Goal: Task Accomplishment & Management: Complete application form

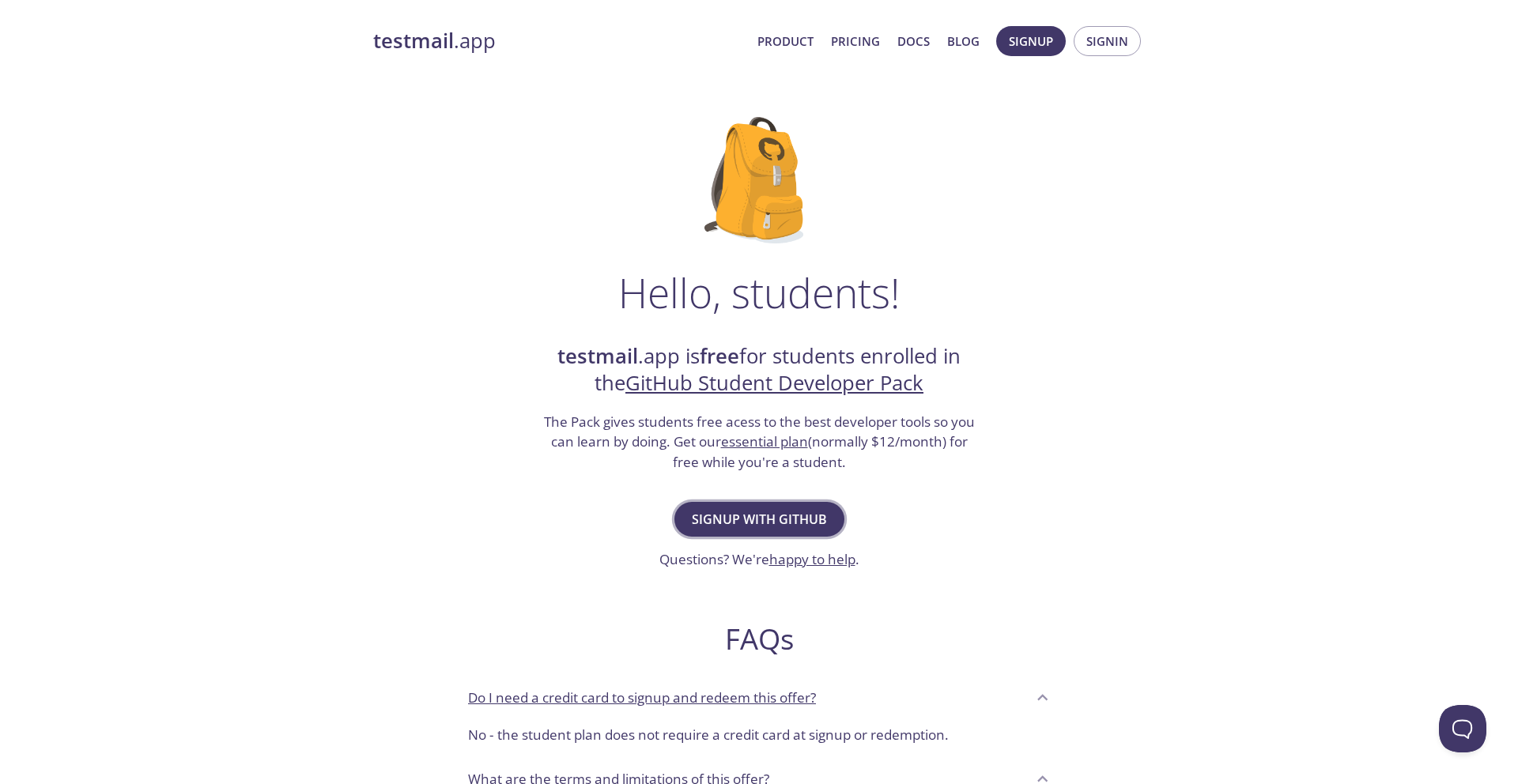
click at [790, 520] on span "Signup with GitHub" at bounding box center [759, 519] width 135 height 22
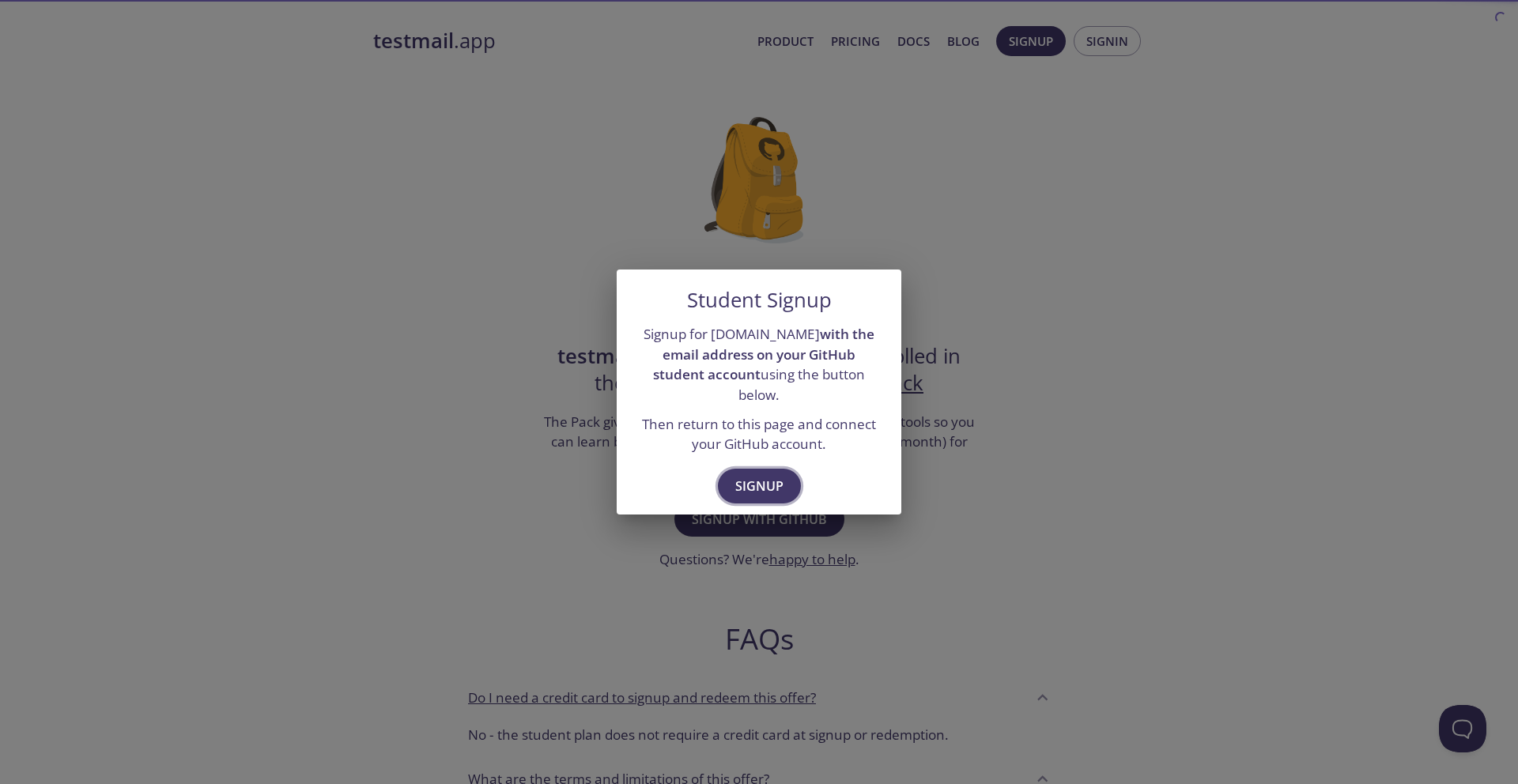
click at [765, 483] on span "Signup" at bounding box center [759, 486] width 48 height 22
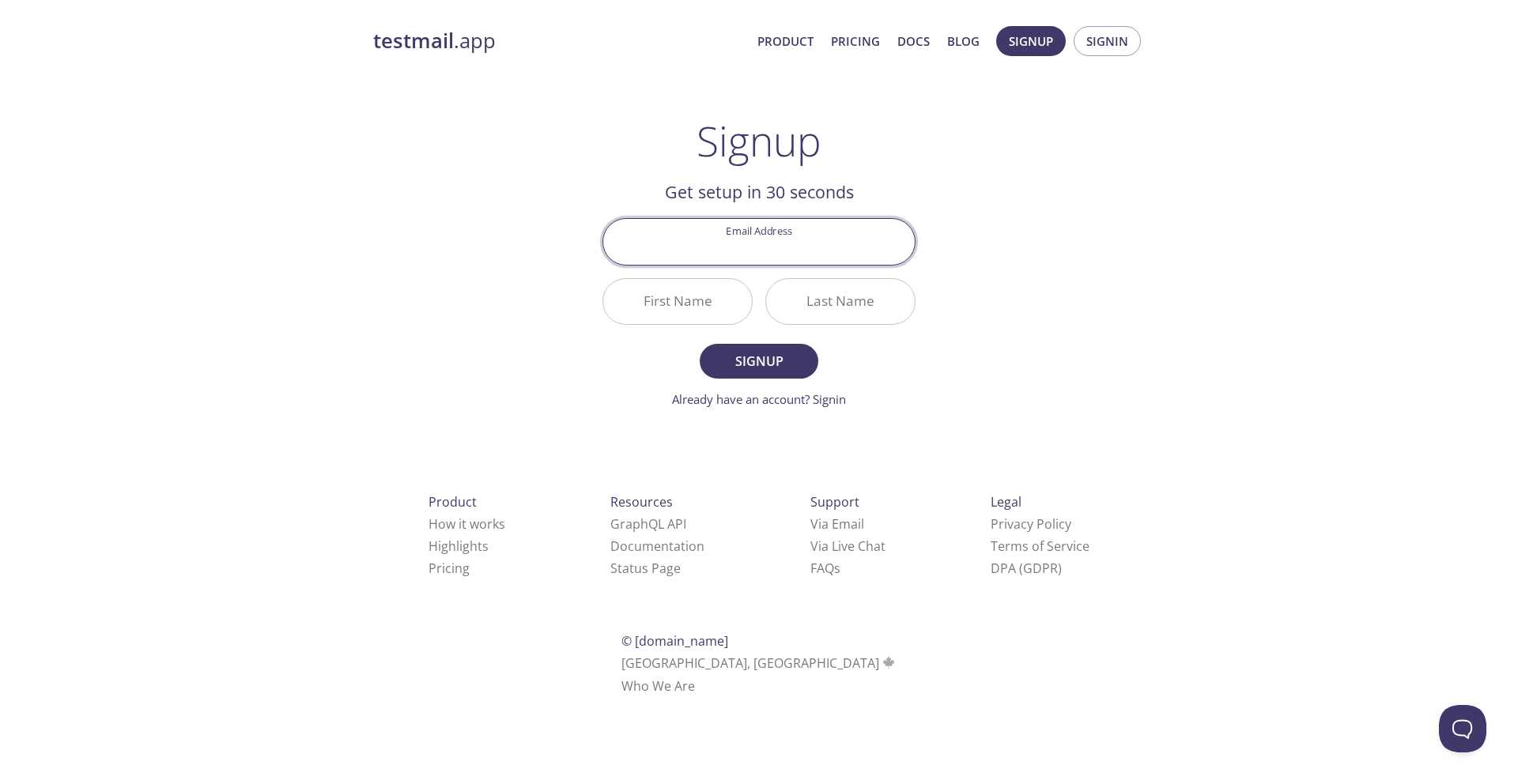
click at [745, 237] on input "Email Address" at bounding box center [759, 241] width 311 height 45
click at [909, 207] on div "Get setup in 30 seconds Email Address First Name Last Name Signup Already have …" at bounding box center [759, 294] width 313 height 230
click at [1087, 41] on span "Signin" at bounding box center [1107, 41] width 42 height 21
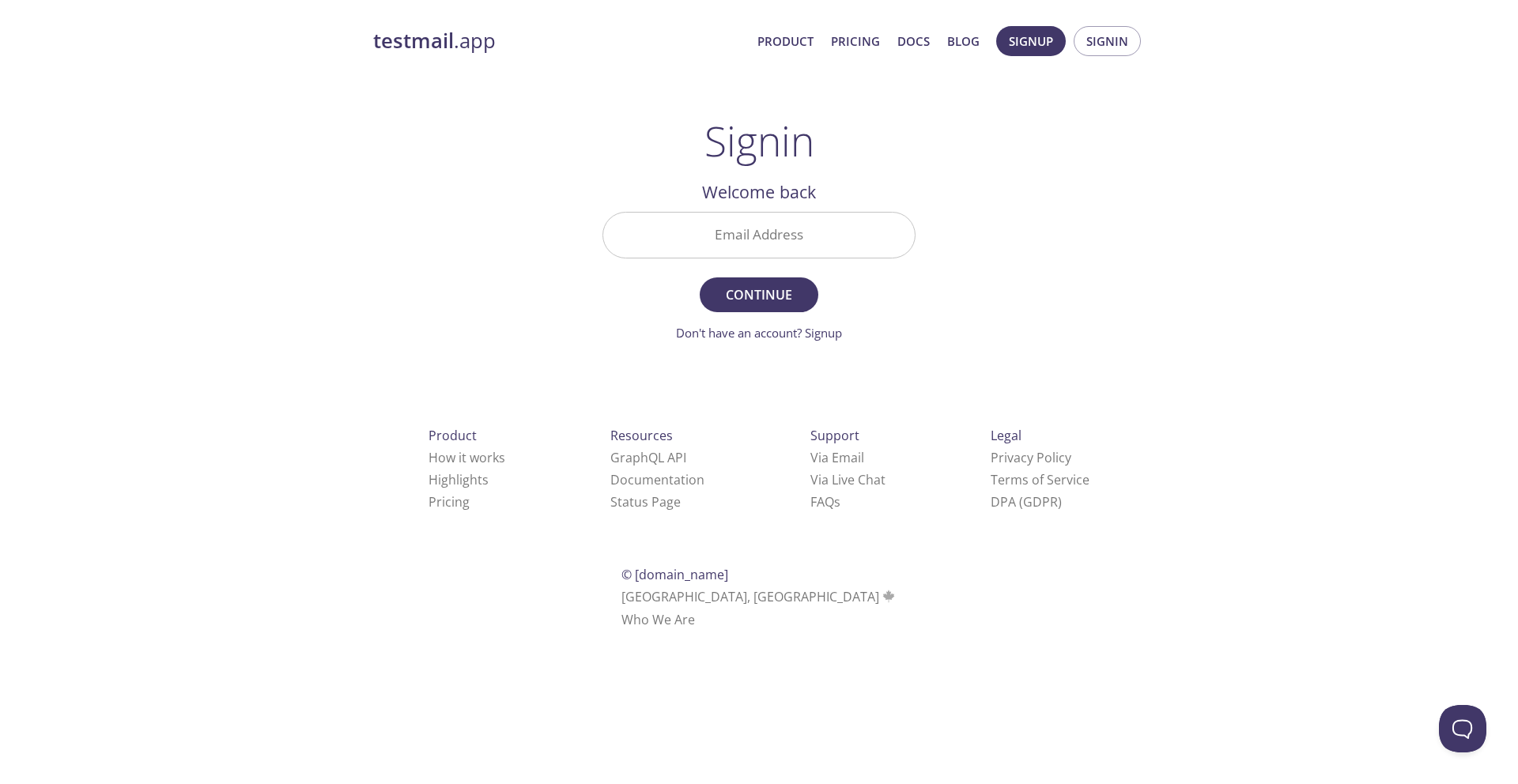
click at [794, 233] on input "Email Address" at bounding box center [759, 235] width 311 height 45
click at [1070, 250] on div "testmail .app Product Pricing Docs Blog Signup Signin Signin Welcome back Email…" at bounding box center [759, 345] width 809 height 659
click at [1093, 31] on span "Signin" at bounding box center [1107, 41] width 42 height 21
click at [770, 225] on input "Email Address" at bounding box center [759, 235] width 311 height 45
click at [808, 31] on link "Product" at bounding box center [785, 41] width 56 height 21
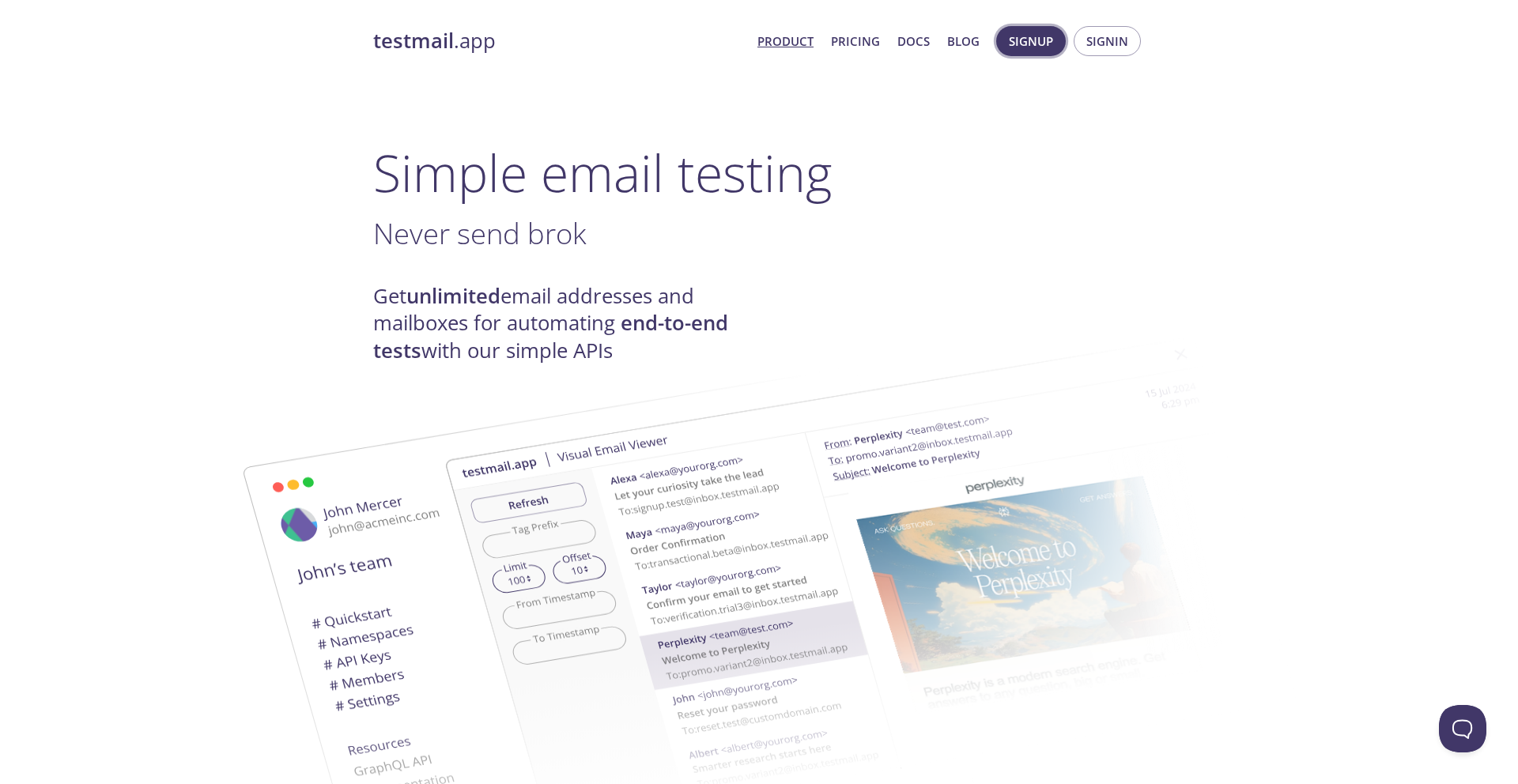
click at [1017, 36] on span "Signup" at bounding box center [1030, 41] width 44 height 21
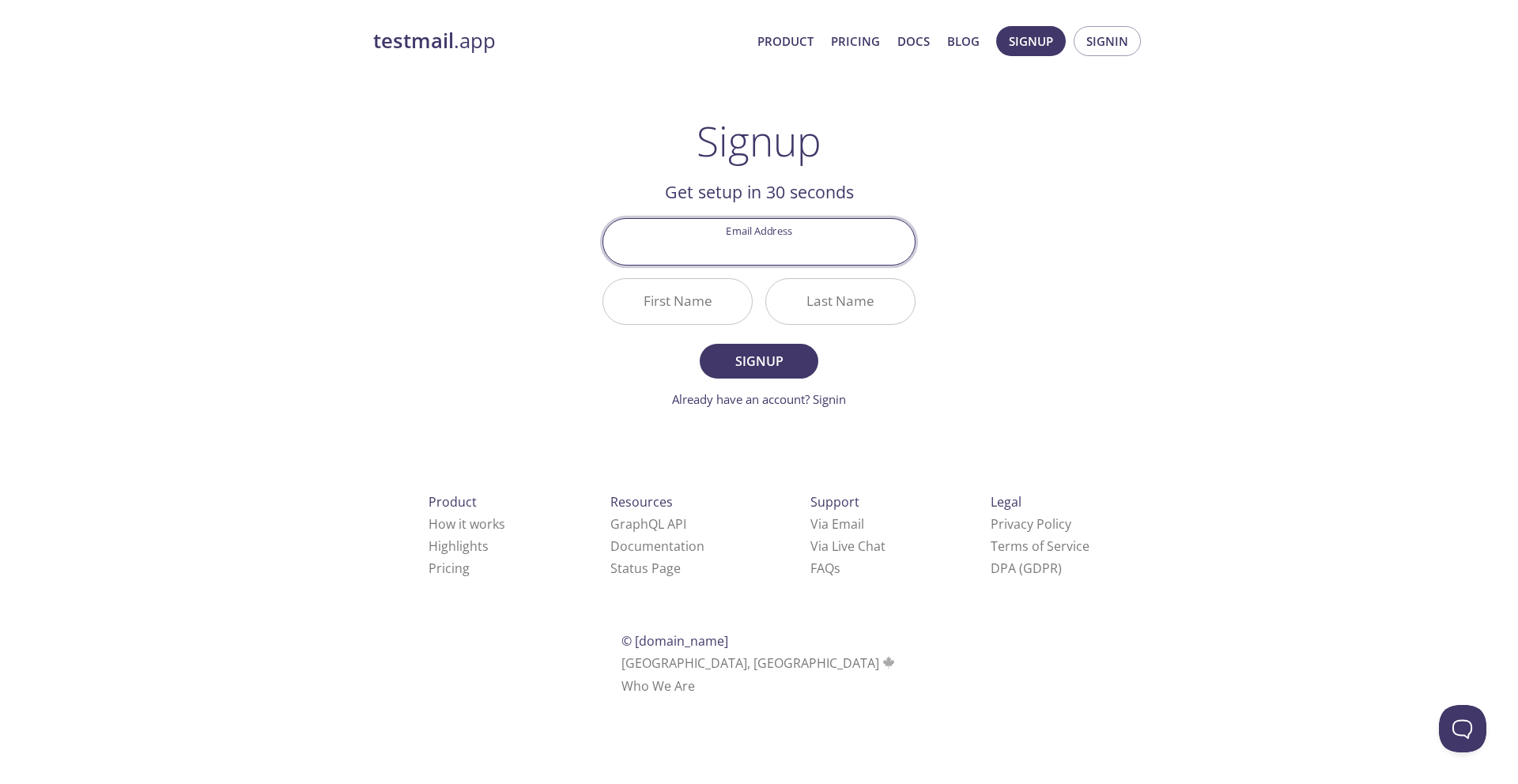
click at [769, 257] on input "Email Address" at bounding box center [759, 241] width 311 height 45
type input "i"
type input "mitneira@gmail.com"
type input "Muhammad"
type input "Iqbal"
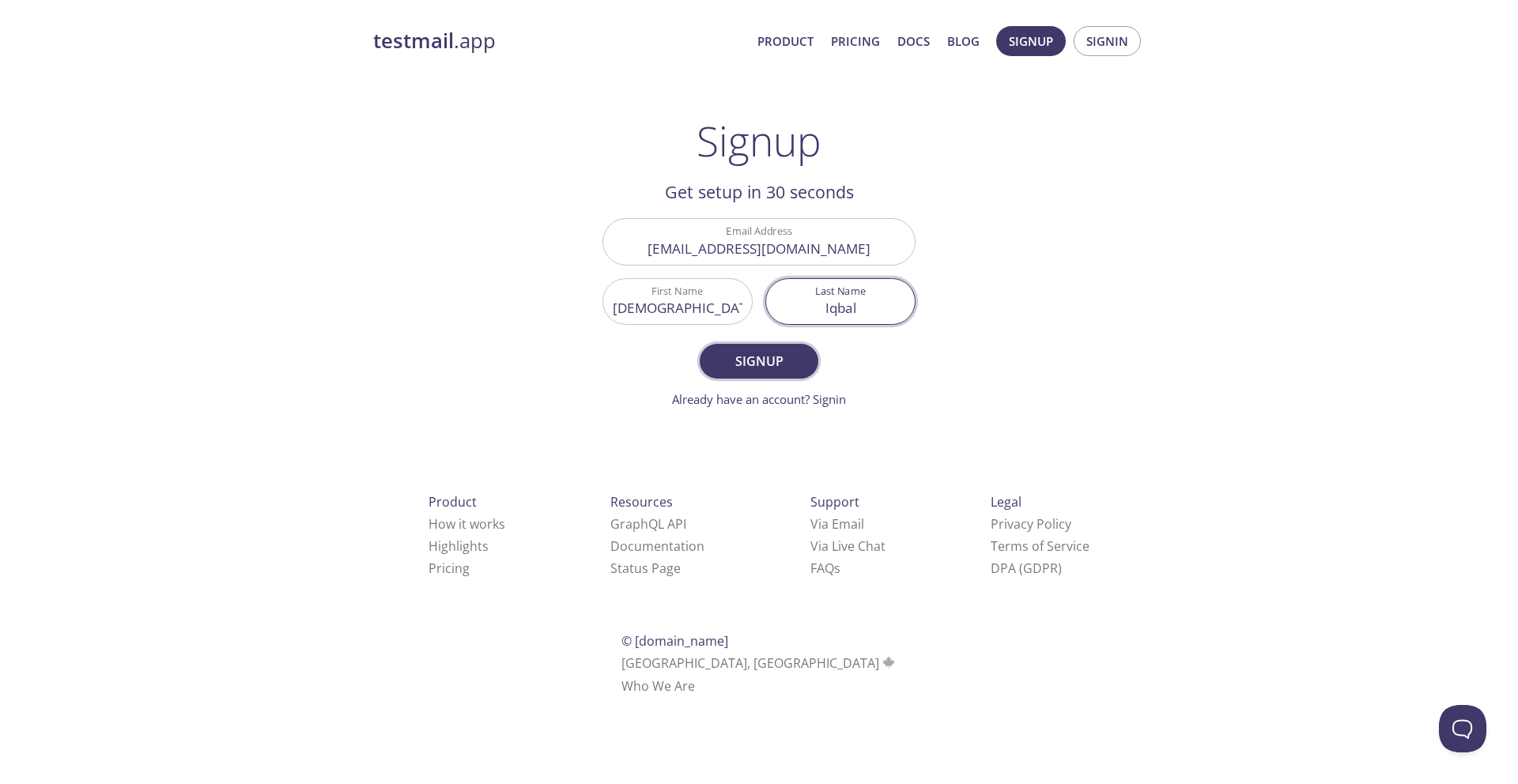
click at [765, 366] on span "Signup" at bounding box center [759, 361] width 84 height 22
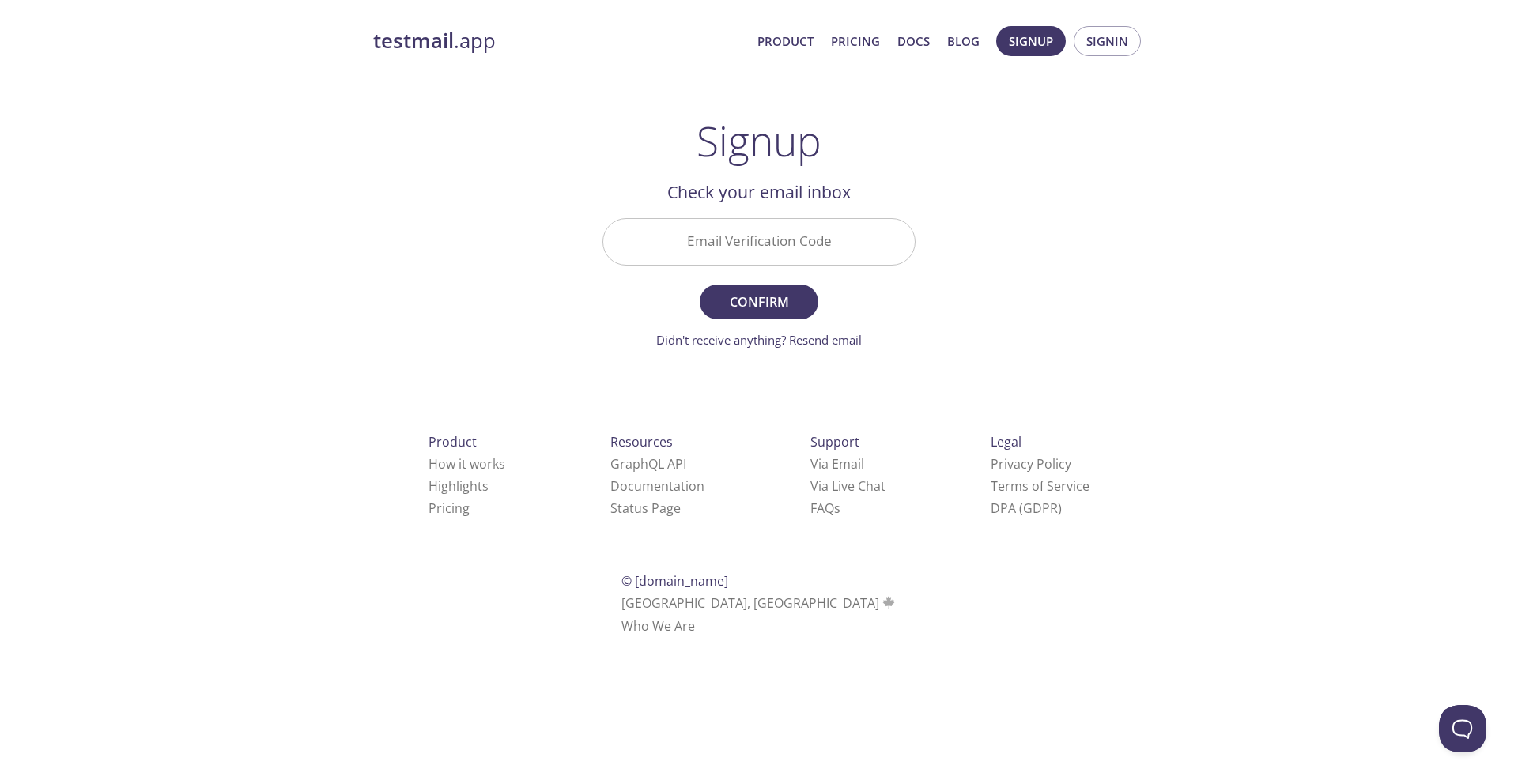
click at [769, 247] on input "Email Verification Code" at bounding box center [759, 241] width 311 height 45
paste input "ZADAAAK"
type input "ZADAAAK"
click at [758, 310] on span "Confirm" at bounding box center [759, 301] width 84 height 22
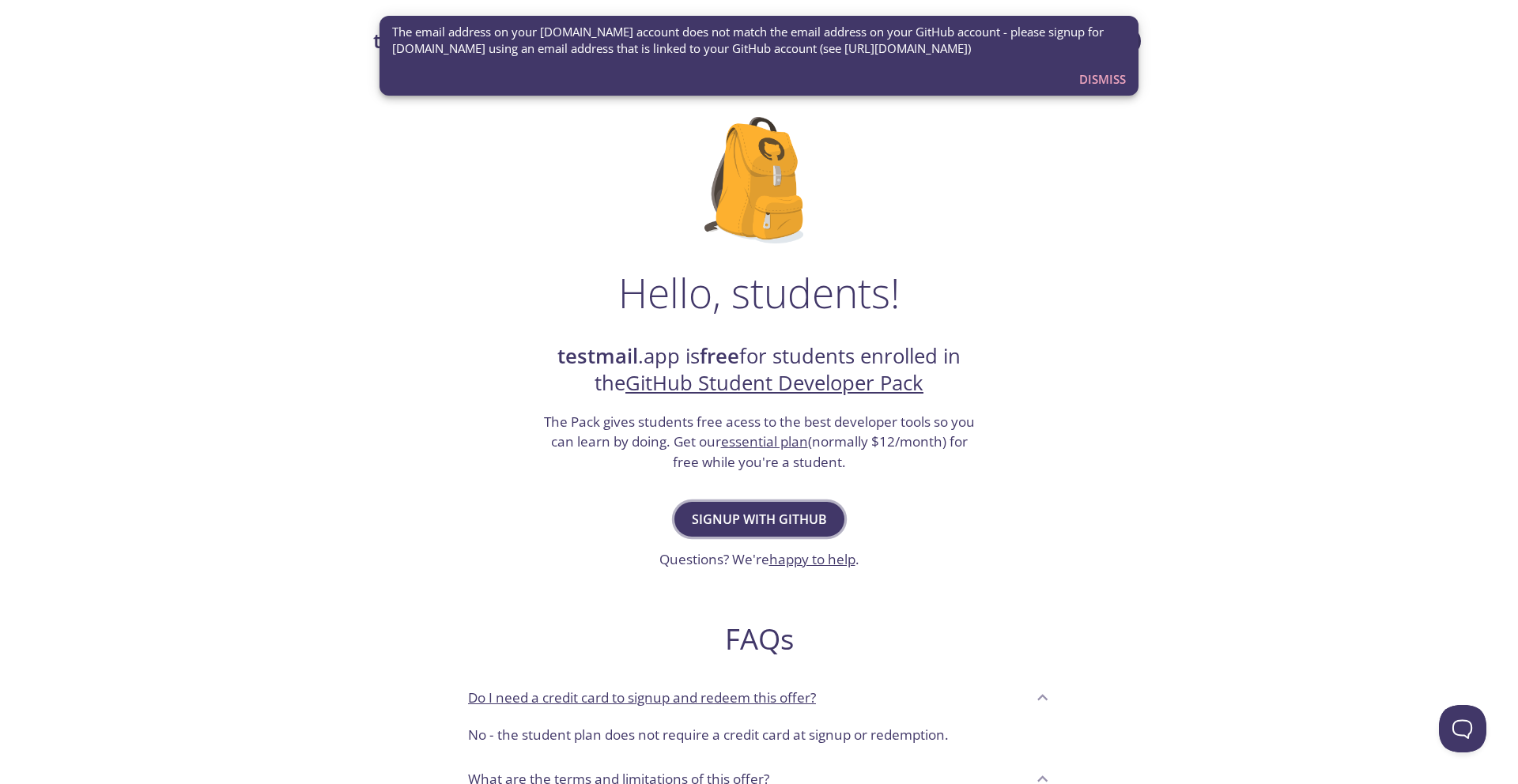
click at [790, 529] on span "Signup with GitHub" at bounding box center [759, 519] width 135 height 22
click at [1086, 72] on span "Dismiss" at bounding box center [1102, 79] width 46 height 21
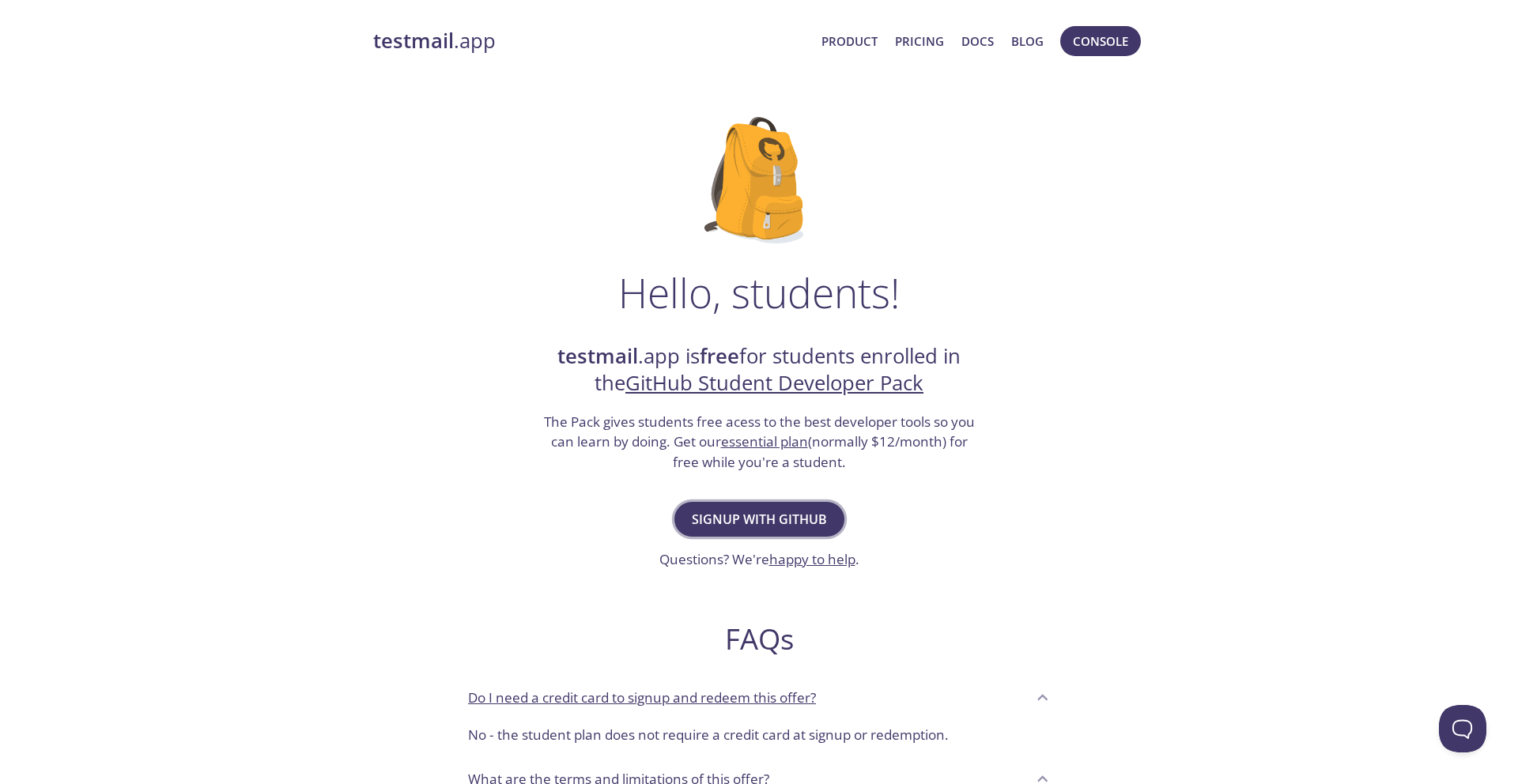
click at [779, 514] on span "Signup with GitHub" at bounding box center [759, 519] width 135 height 22
click at [1091, 43] on span "Console" at bounding box center [1100, 41] width 55 height 21
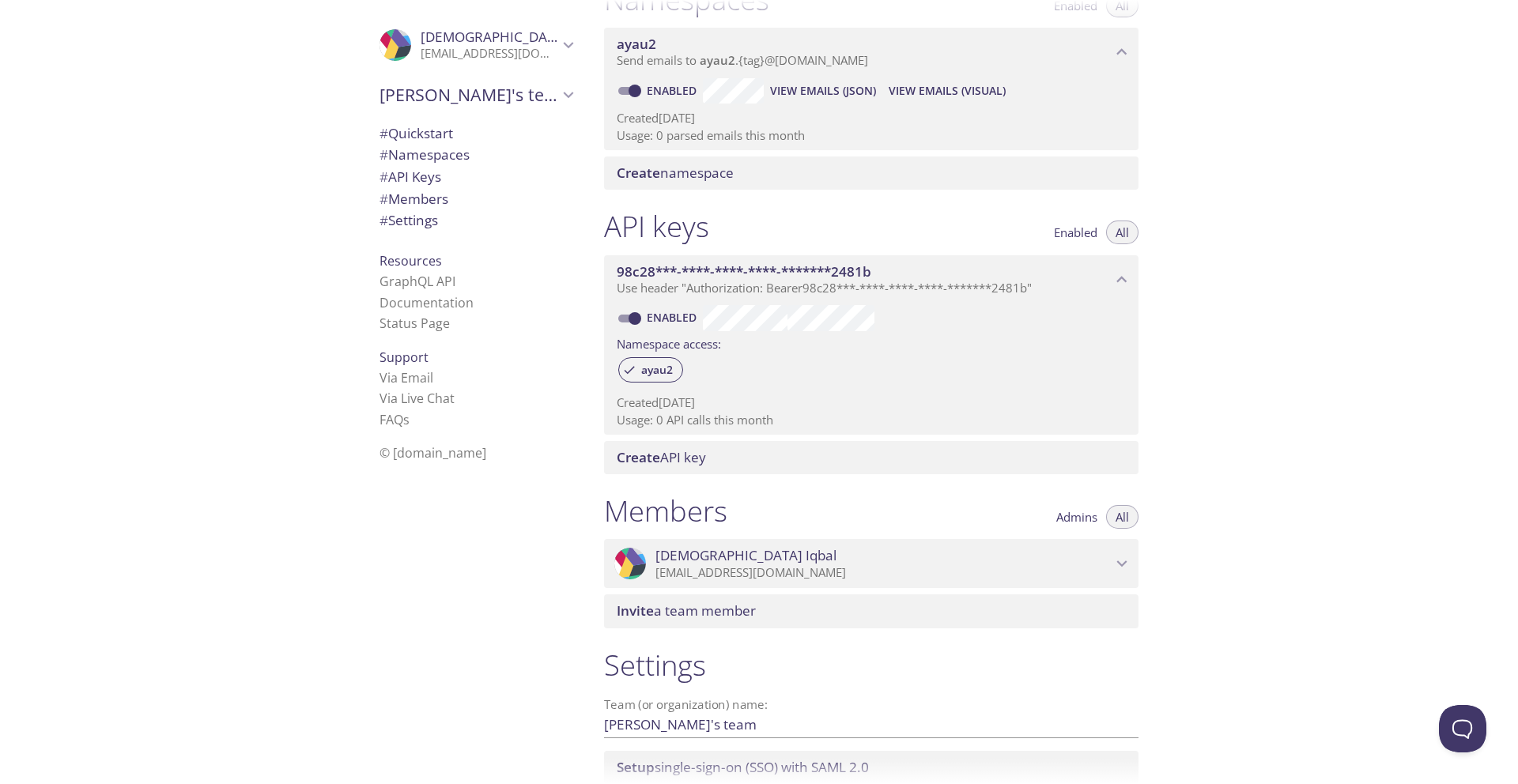
scroll to position [219, 0]
click at [472, 95] on span "[PERSON_NAME]'s team" at bounding box center [469, 94] width 179 height 22
click at [529, 57] on p "[EMAIL_ADDRESS][DOMAIN_NAME]" at bounding box center [489, 53] width 137 height 16
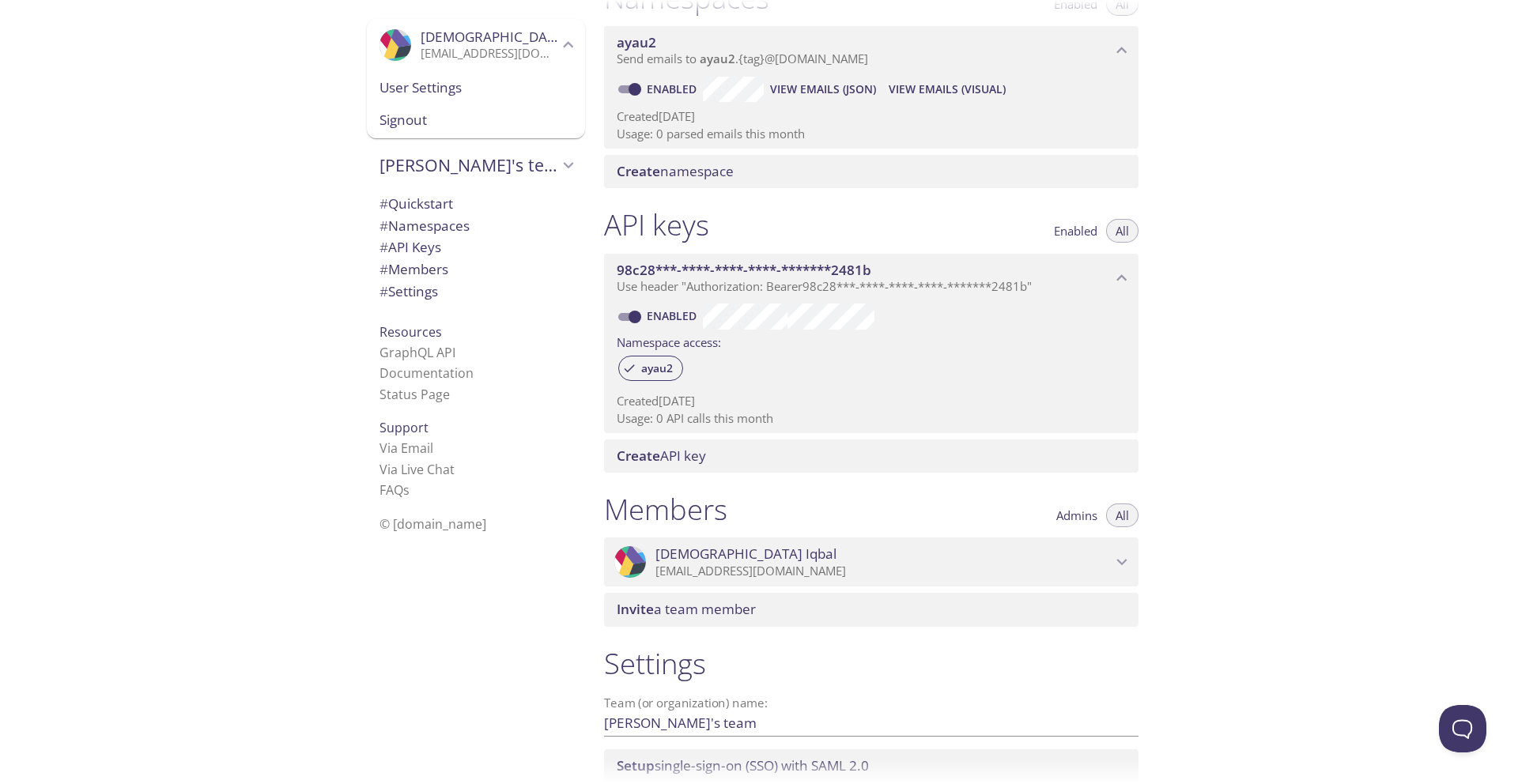
click at [460, 120] on span "Signout" at bounding box center [475, 120] width 193 height 21
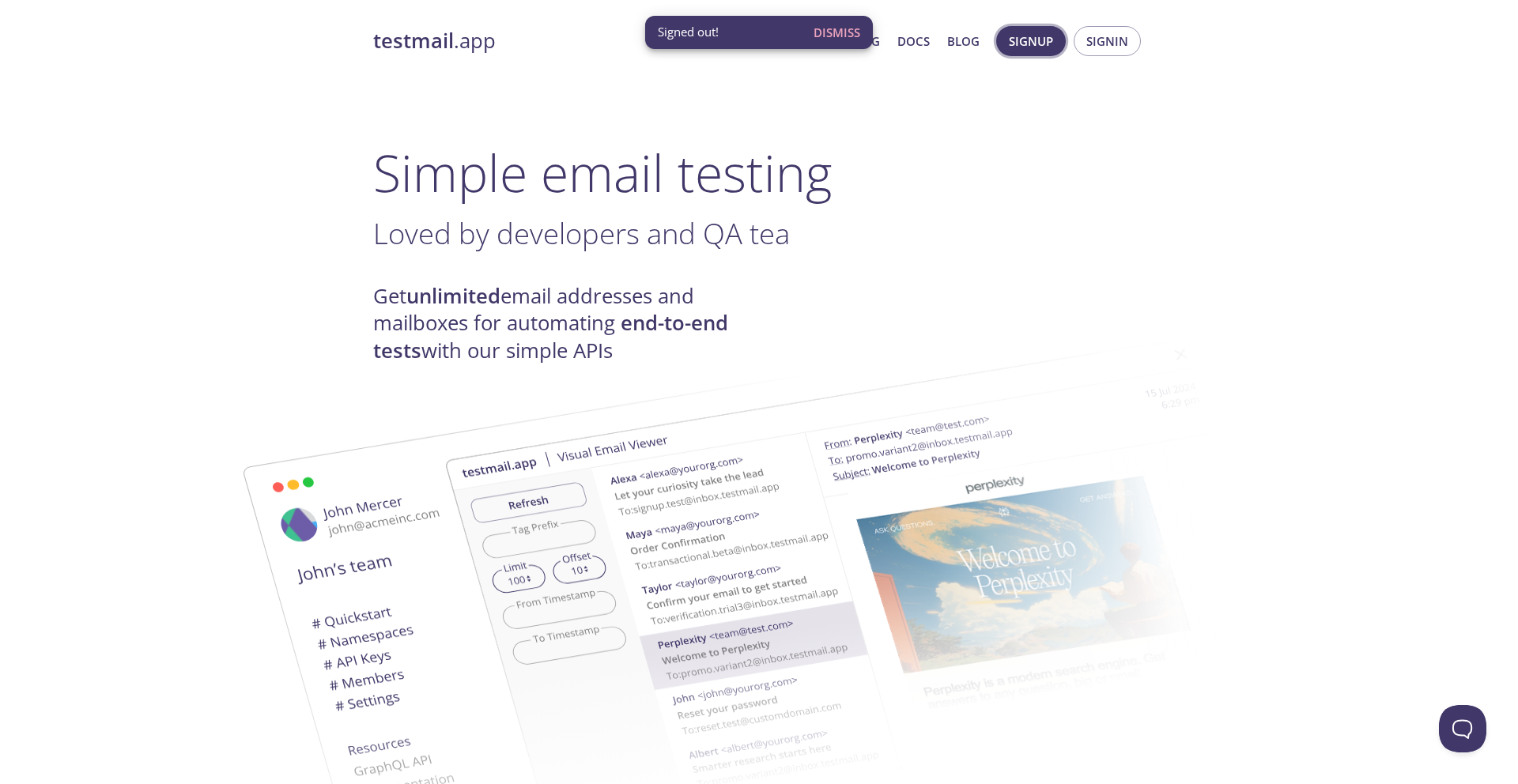
click at [1017, 43] on span "Signup" at bounding box center [1030, 41] width 44 height 21
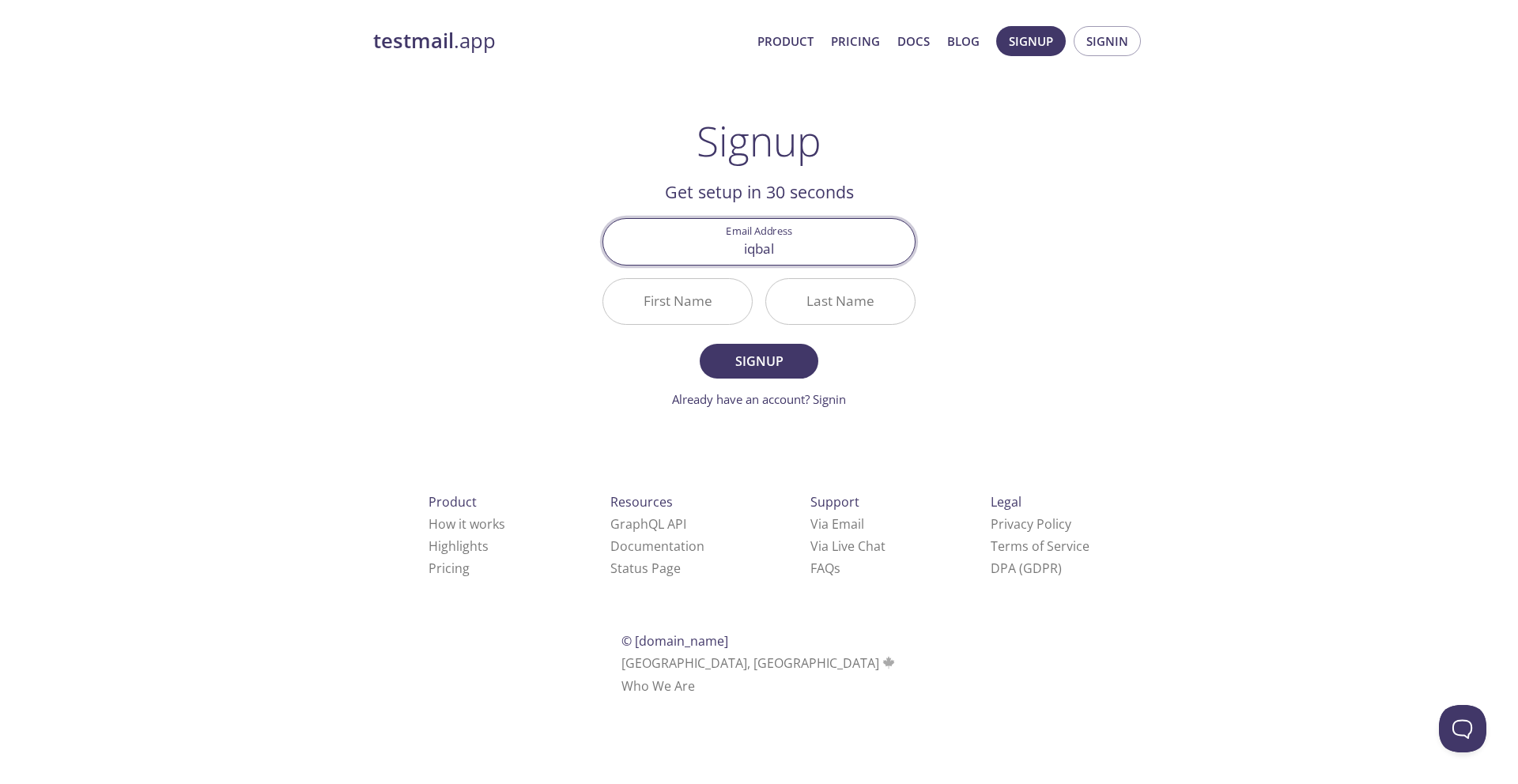
type input "[EMAIL_ADDRESS][DOMAIN_NAME]"
type input "[DEMOGRAPHIC_DATA]"
type input "Iqbal"
click at [783, 371] on span "Signup" at bounding box center [759, 361] width 84 height 22
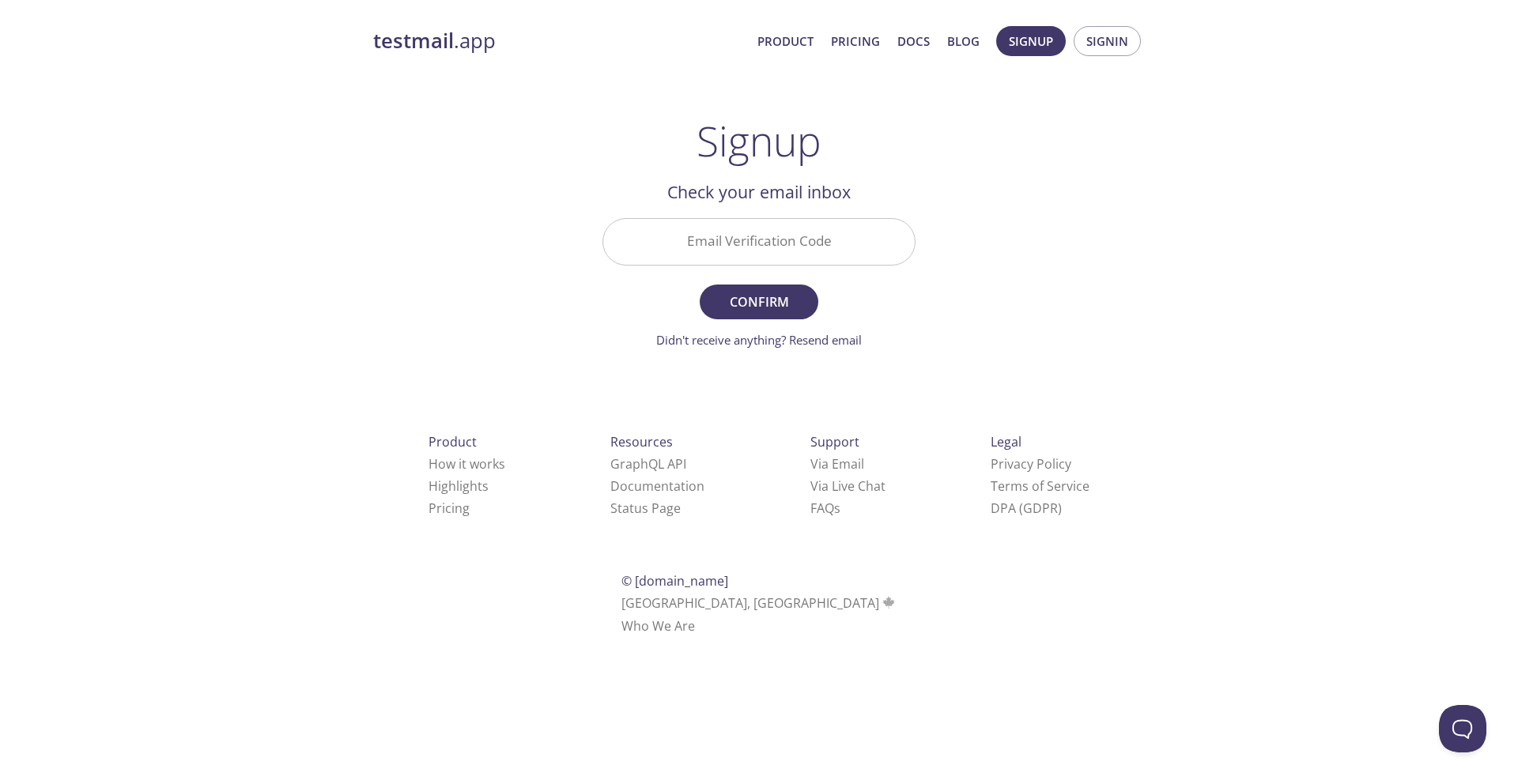
click at [765, 248] on input "Email Verification Code" at bounding box center [759, 241] width 311 height 45
paste input "SB62F69"
type input "SB62F69"
click at [762, 316] on button "Confirm" at bounding box center [759, 302] width 118 height 35
